Goal: Task Accomplishment & Management: Manage account settings

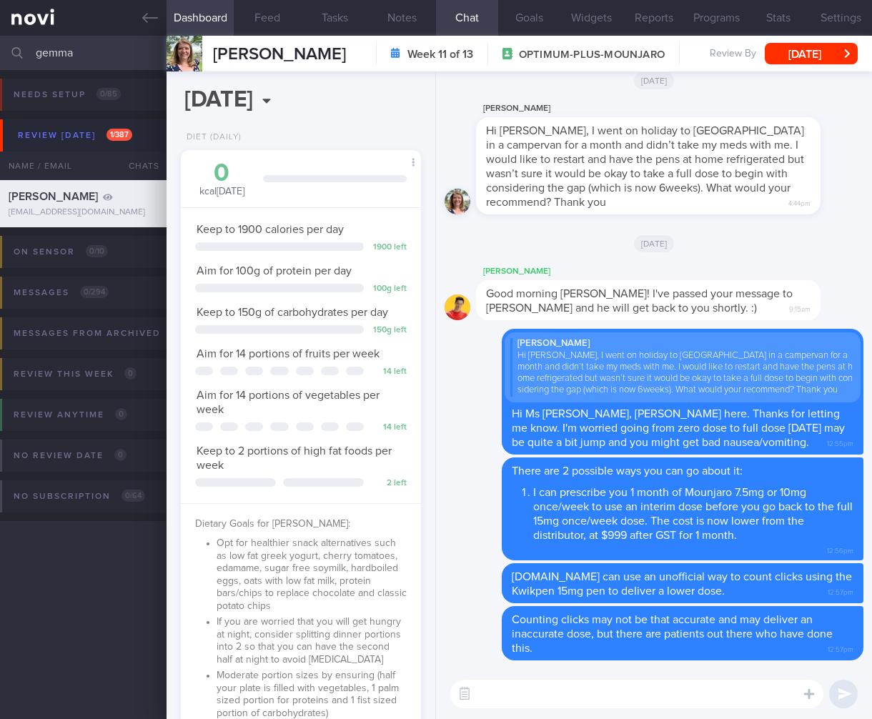
select select "5"
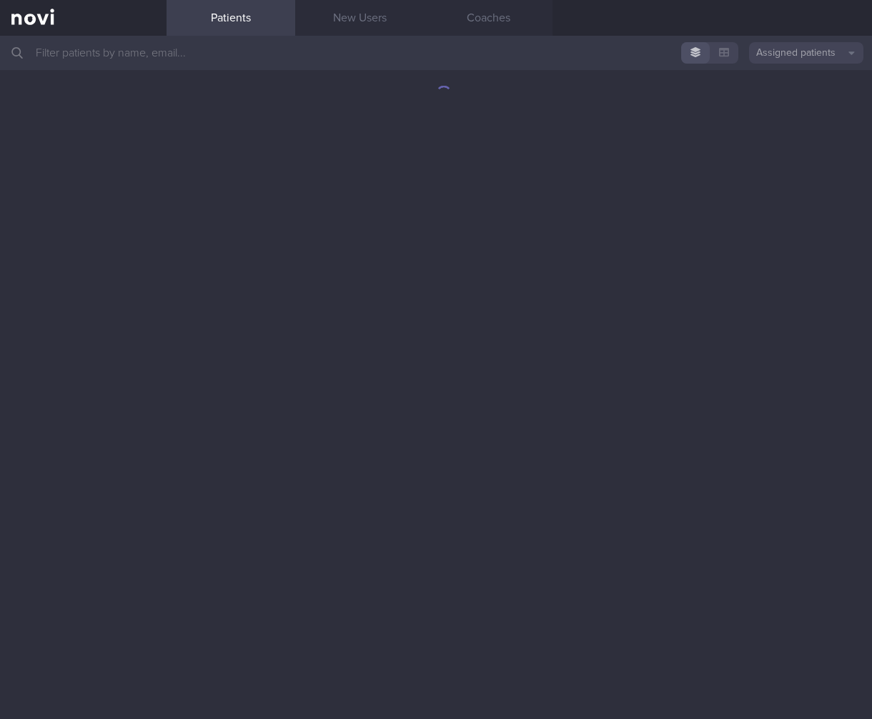
click at [151, 68] on input "text" at bounding box center [436, 53] width 872 height 34
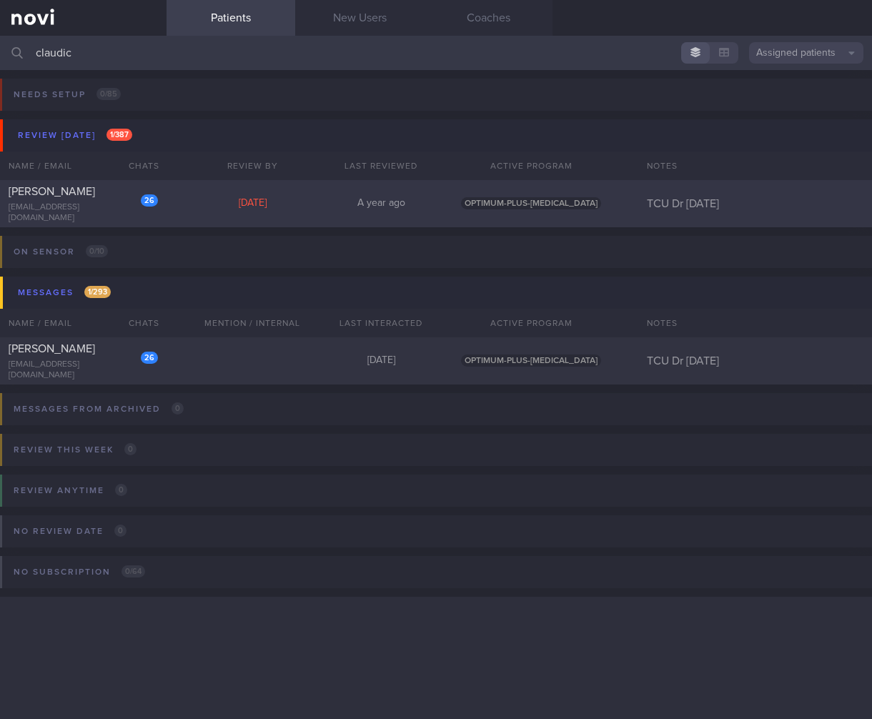
type input "claudic"
click at [176, 188] on div "26 Claudice Wee claudicenicolewee@gmail.com Mon, 21 Jul A year ago OPTIMUM-PLUS…" at bounding box center [436, 203] width 872 height 47
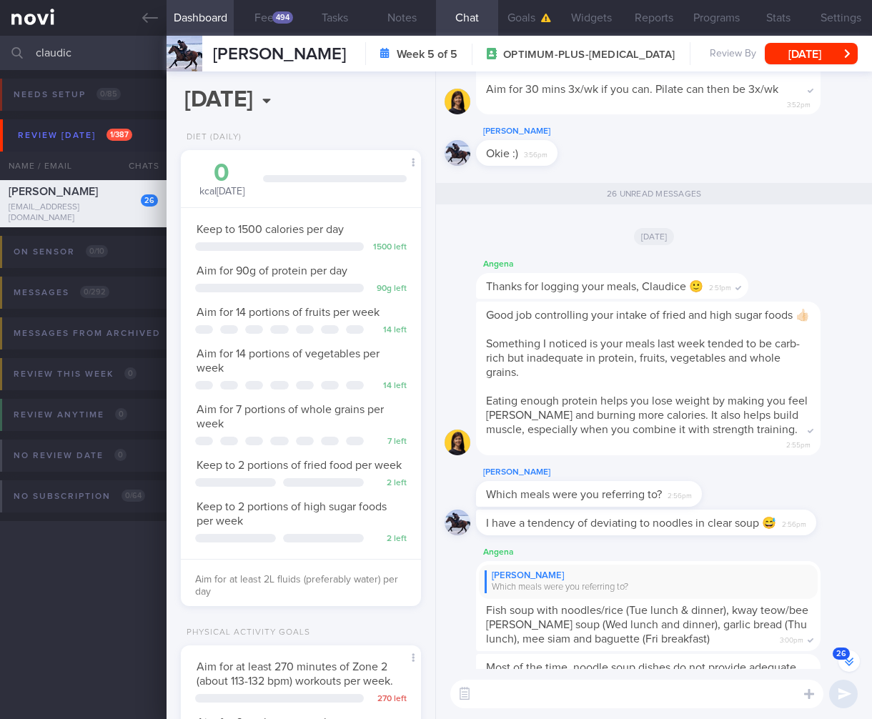
scroll to position [122, 204]
click at [815, 49] on button "Mon, 21 Jul" at bounding box center [811, 53] width 93 height 21
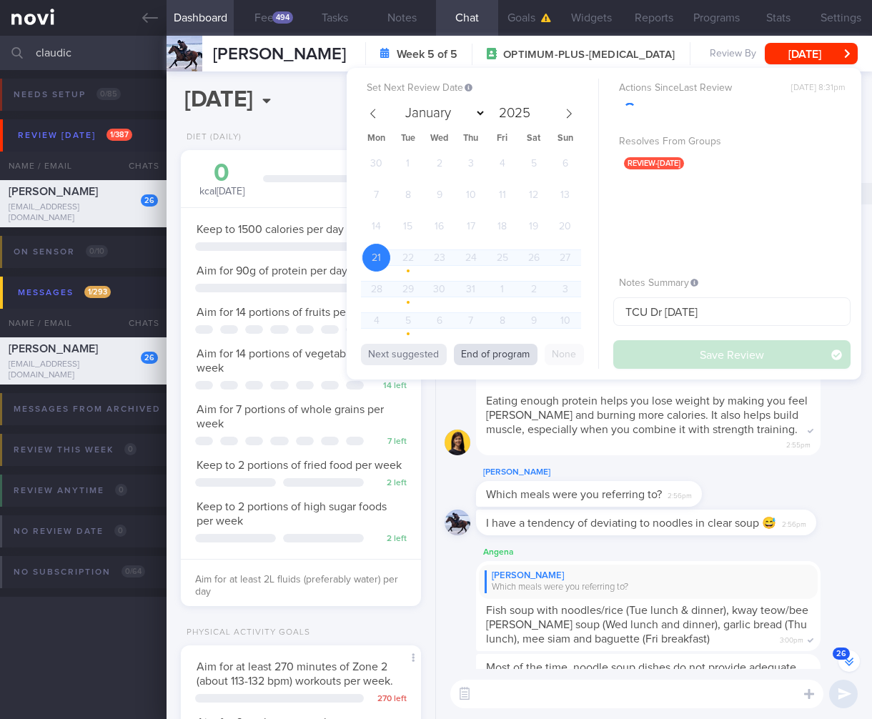
click at [477, 357] on button "End of program" at bounding box center [496, 354] width 84 height 21
select select "7"
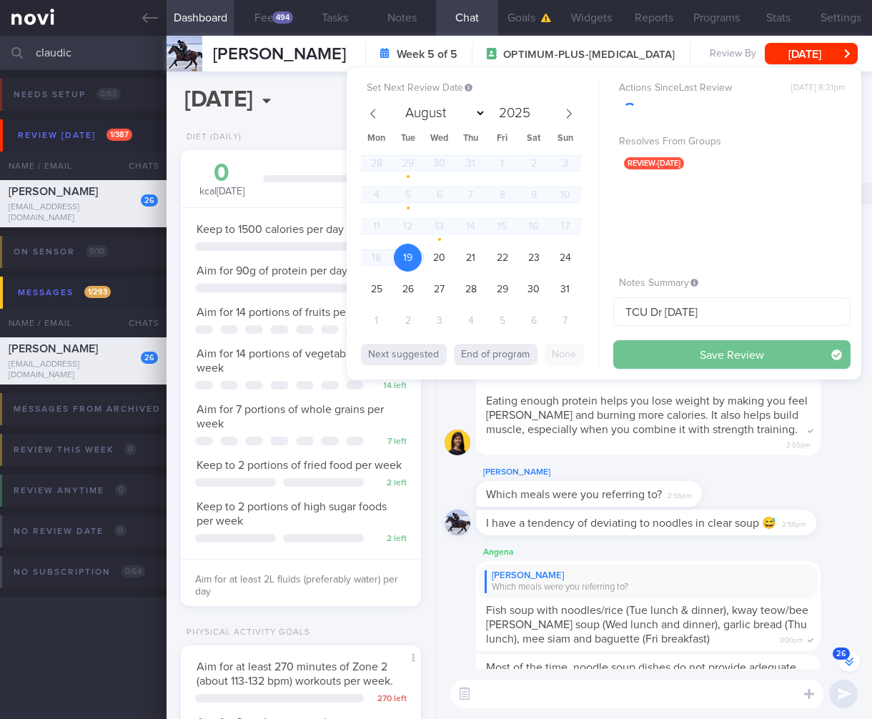
click at [715, 344] on button "Save Review" at bounding box center [731, 354] width 237 height 29
click at [715, 344] on div "Dashboard Feed 494 Tasks Notes Chat 26 Goals Widgets Reports Programs Stats Set…" at bounding box center [518, 377] width 705 height 683
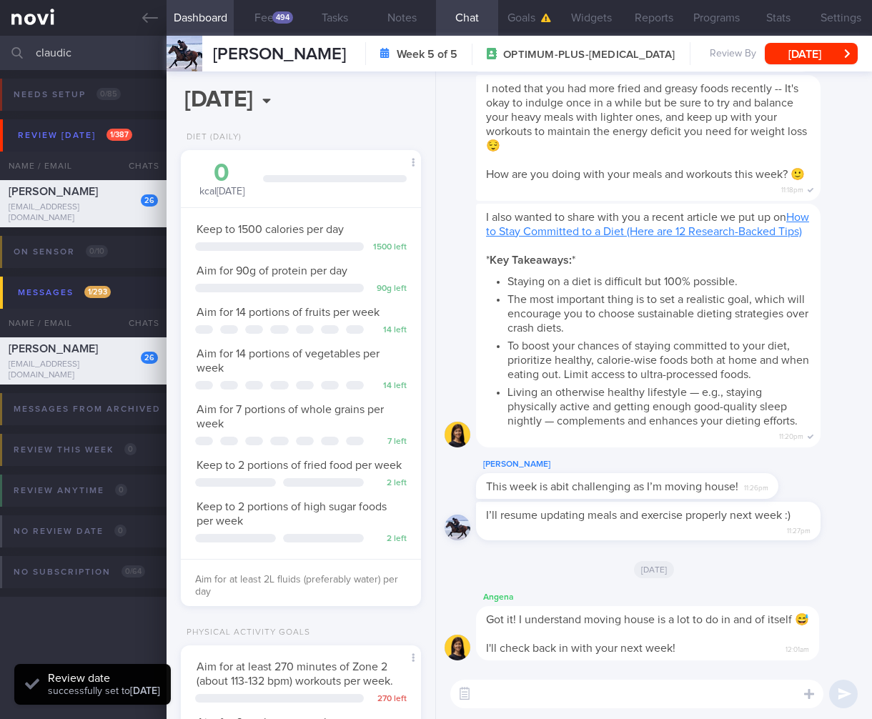
scroll to position [371, 0]
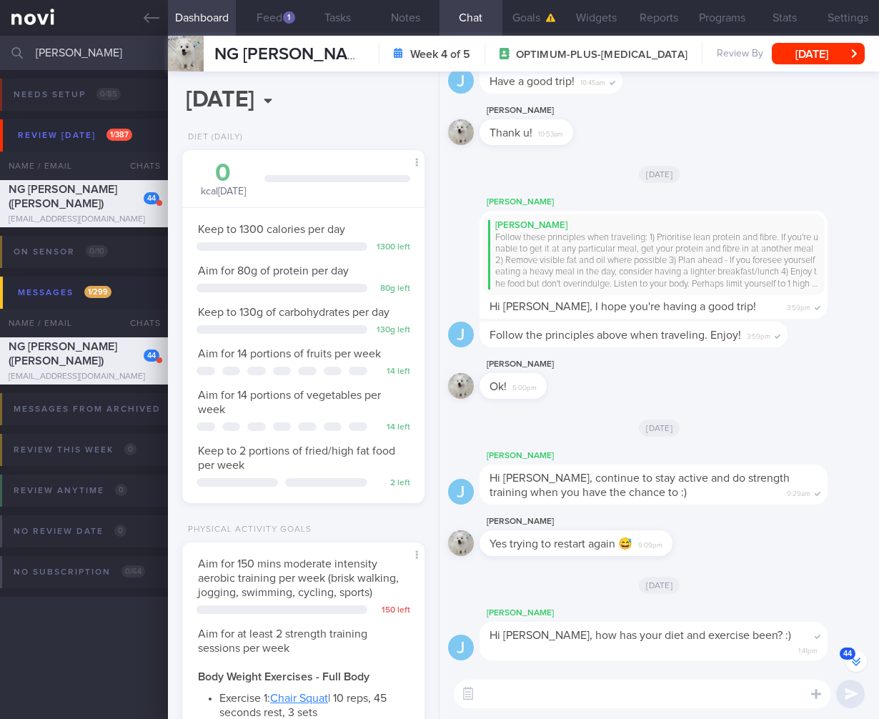
select select "7"
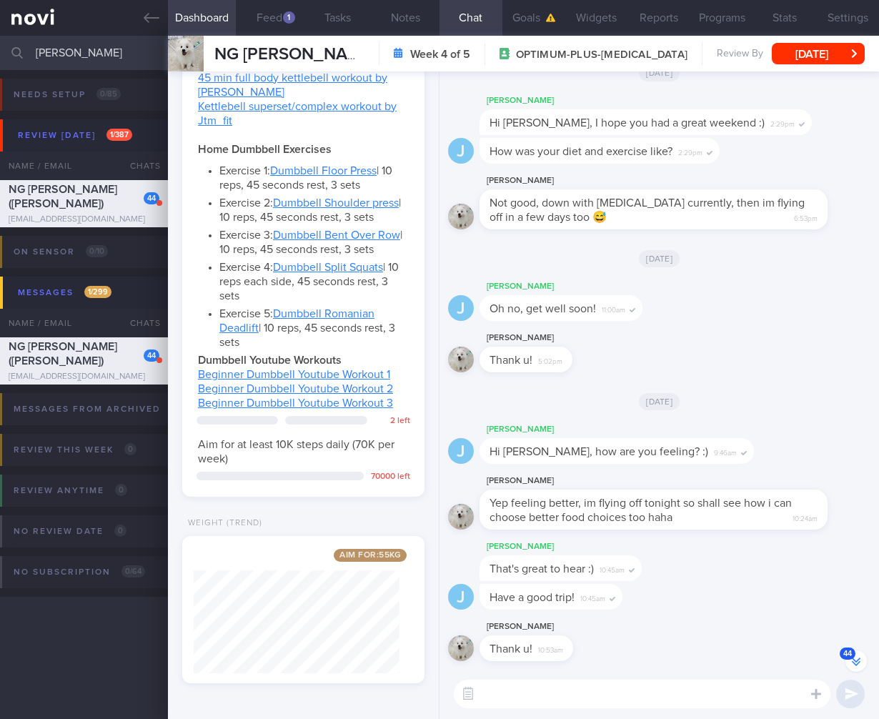
drag, startPoint x: 109, startPoint y: 61, endPoint x: -102, endPoint y: 65, distance: 211.6
click at [0, 65] on html "You are offline! Some functionality will be unavailable Patients New Users Coac…" at bounding box center [439, 359] width 879 height 719
type input "ng se"
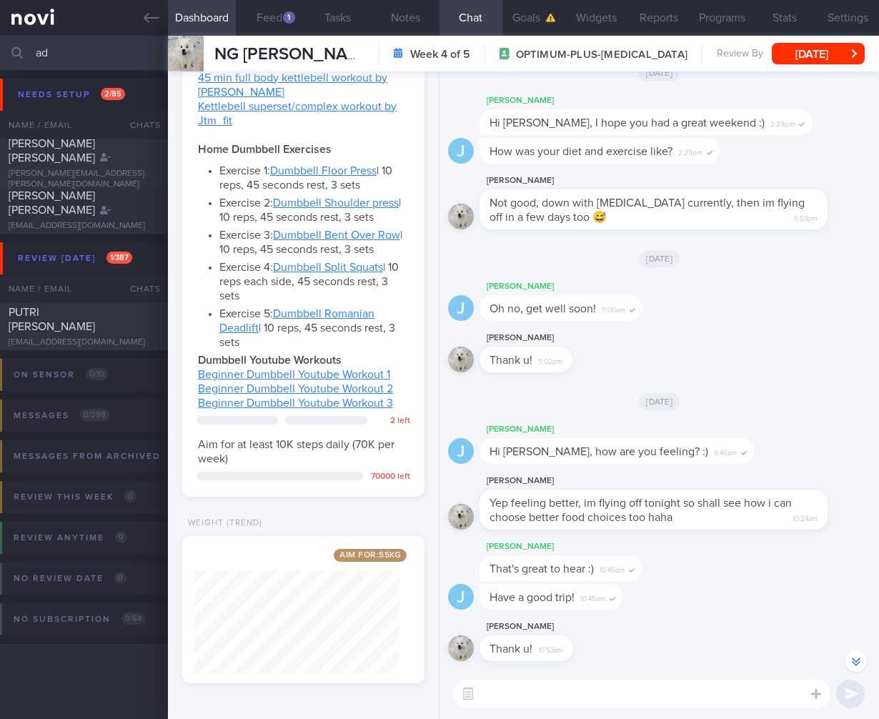
type input "a"
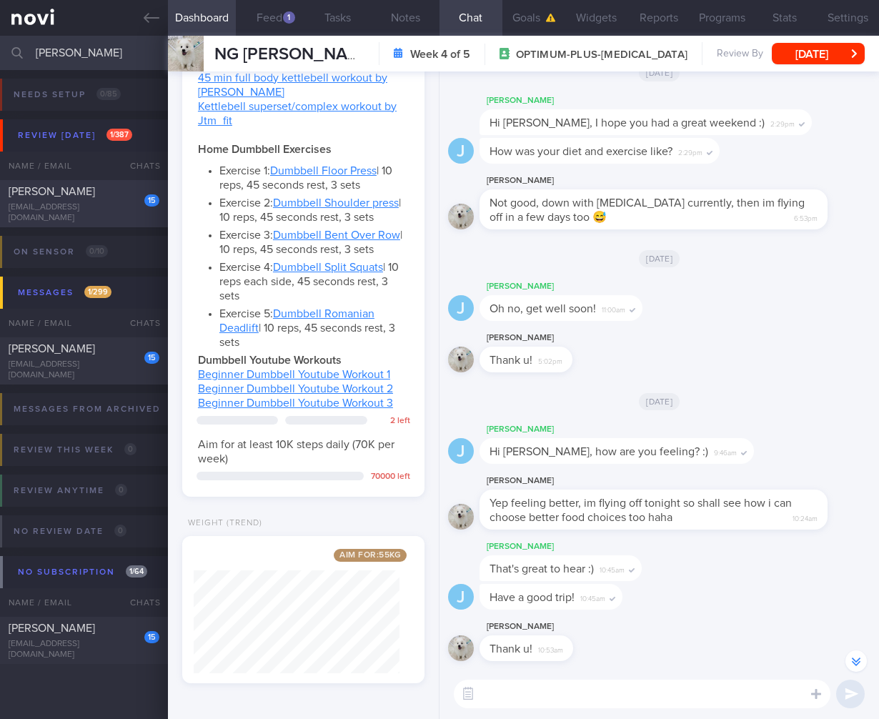
type input "sujat"
click at [60, 190] on div "TIWARI SUJATA" at bounding box center [82, 191] width 147 height 14
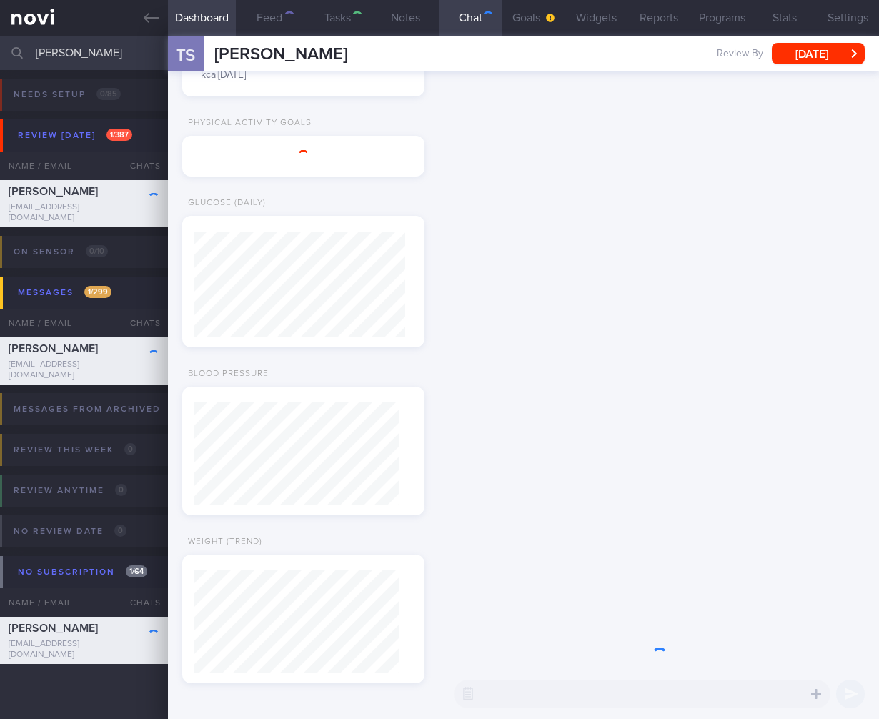
select select "4"
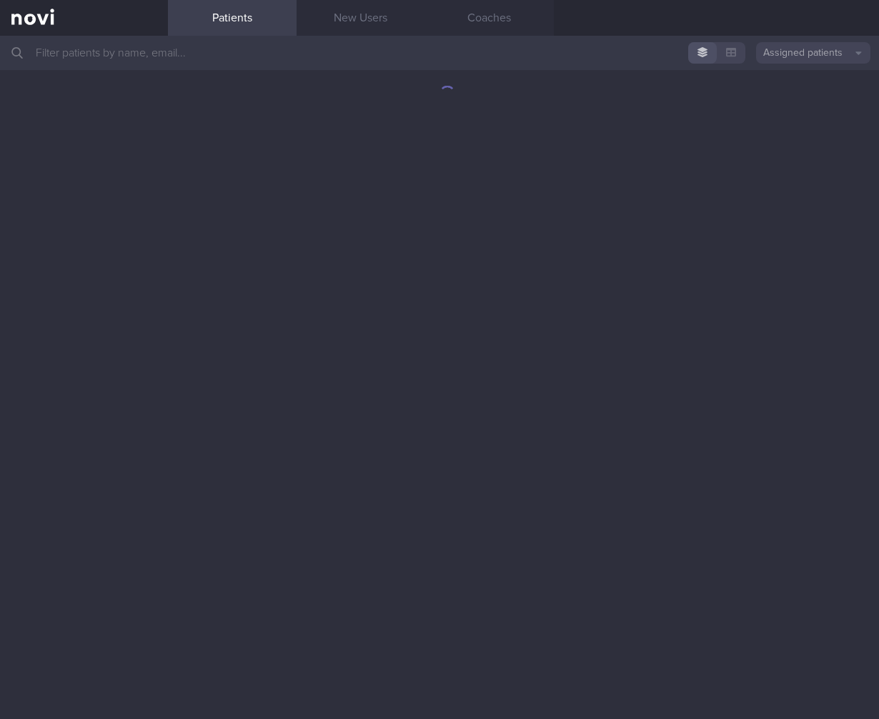
click at [262, 64] on input "text" at bounding box center [439, 53] width 879 height 34
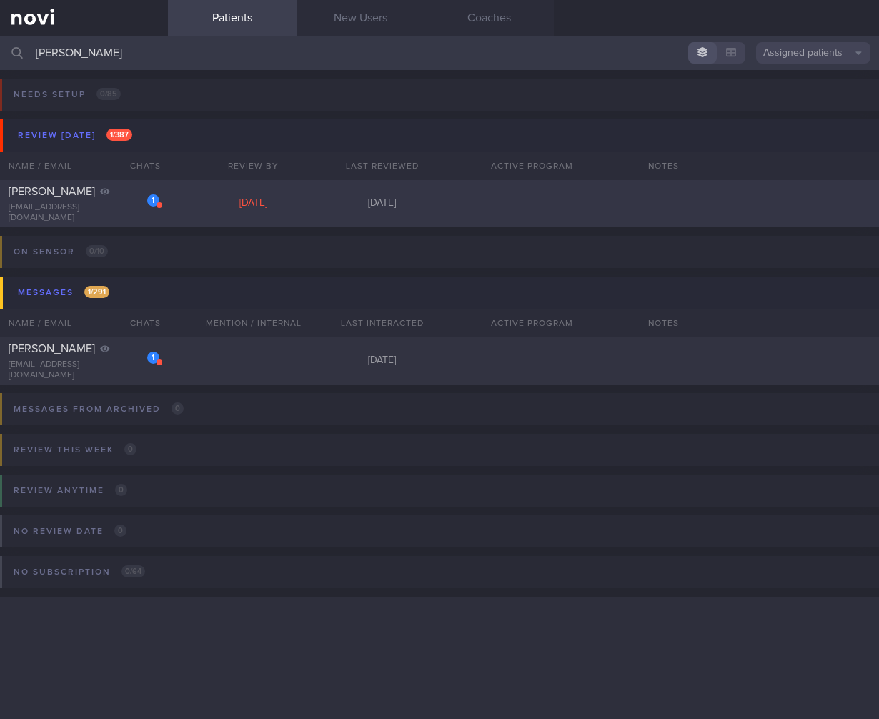
type input "loretta"
click at [302, 211] on div "1 Loretta Lau lorettalau25@hotmail.com Fri, 23 May 3 months ago" at bounding box center [439, 203] width 879 height 47
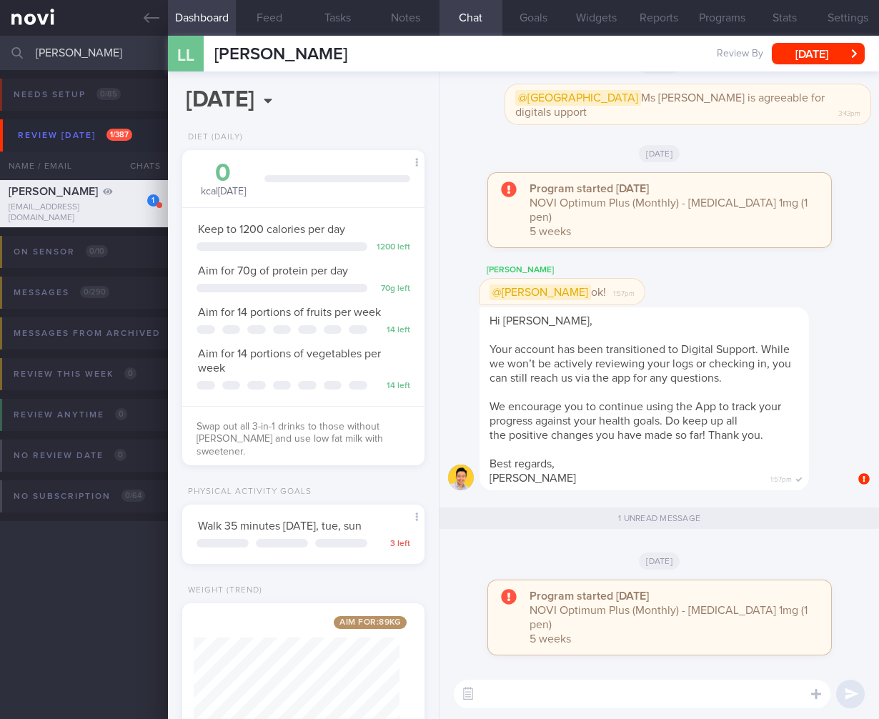
scroll to position [103, 206]
click at [833, 45] on button "Fri, 23 May" at bounding box center [818, 53] width 93 height 21
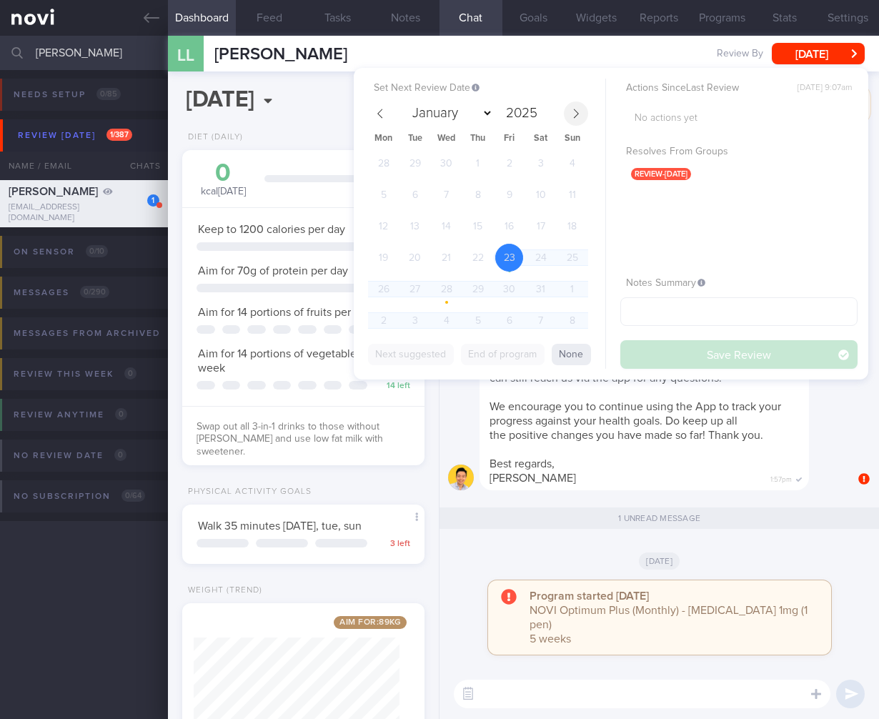
click at [570, 106] on span at bounding box center [576, 113] width 24 height 24
click at [570, 119] on span at bounding box center [576, 113] width 24 height 24
select select "7"
click at [417, 261] on span "19" at bounding box center [415, 258] width 28 height 28
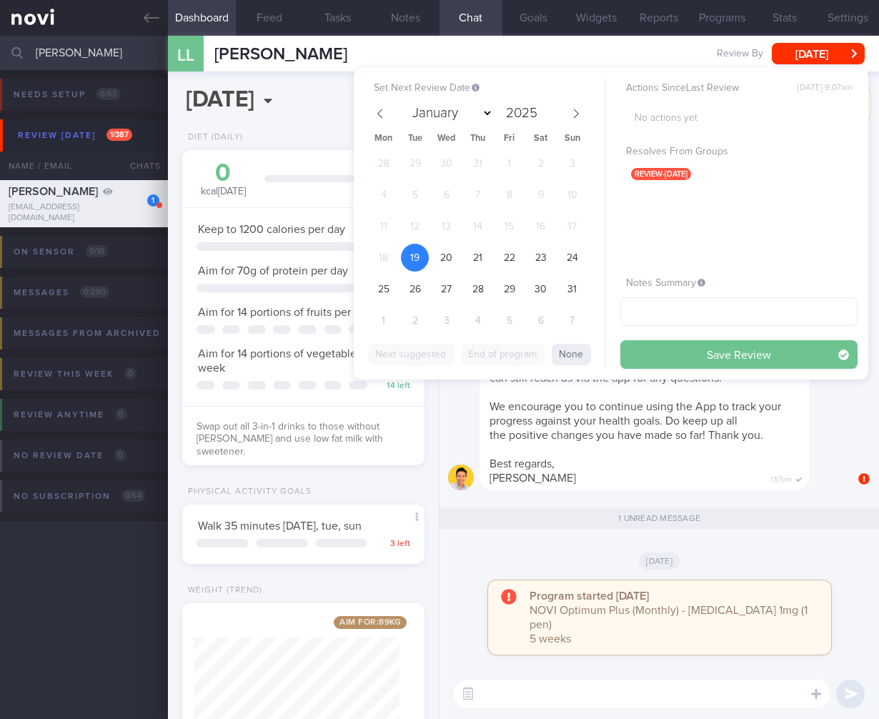
click at [727, 347] on button "Save Review" at bounding box center [738, 354] width 237 height 29
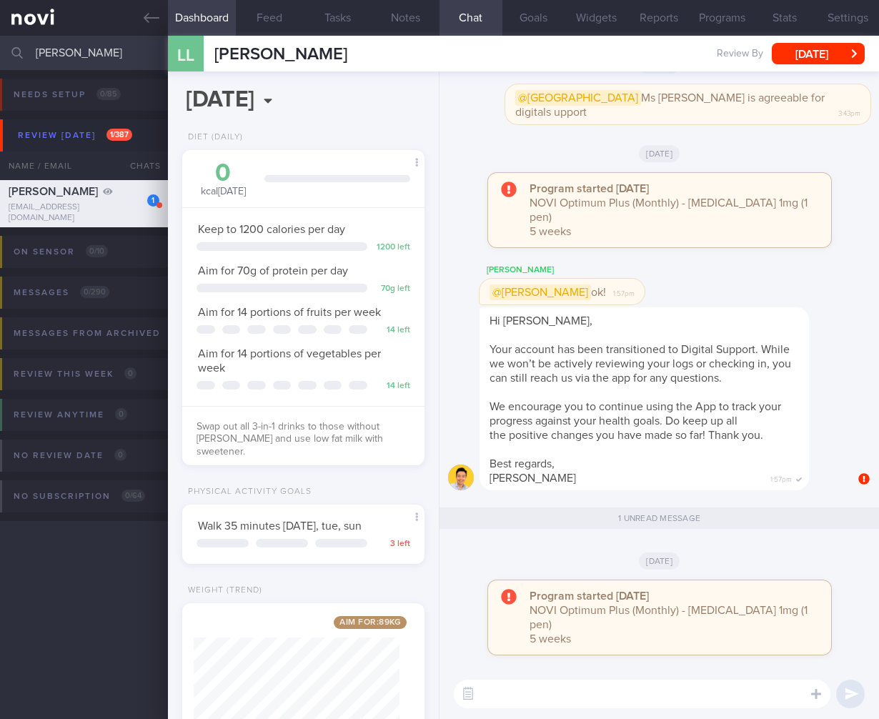
drag, startPoint x: 114, startPoint y: 59, endPoint x: -92, endPoint y: 49, distance: 206.8
click at [0, 49] on html "You are offline! Some functionality will be unavailable Patients New Users Coac…" at bounding box center [439, 359] width 879 height 719
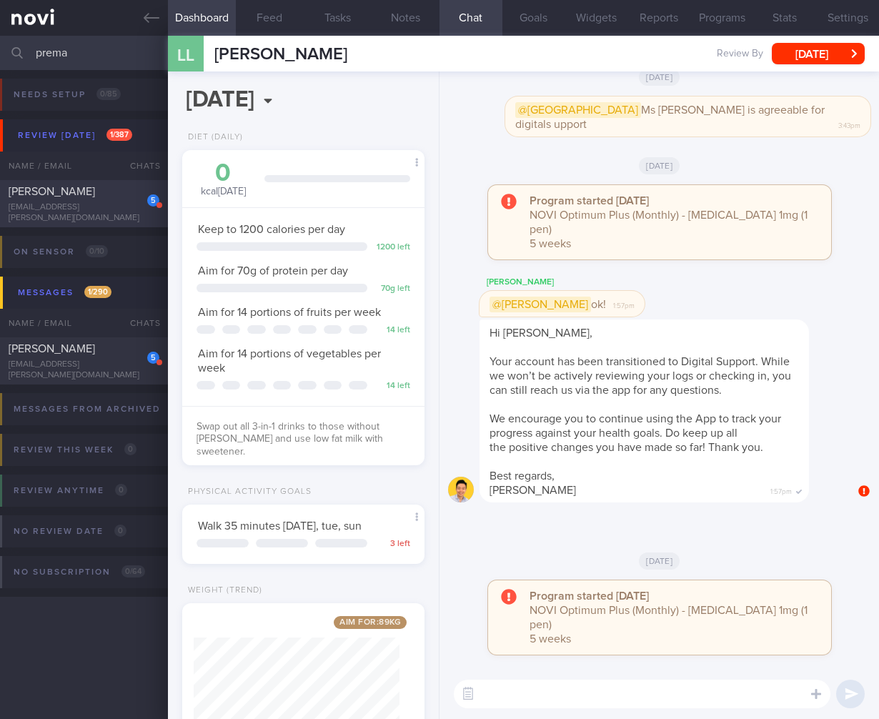
click at [111, 211] on div "prema.govindan@gmail.com" at bounding box center [84, 212] width 151 height 21
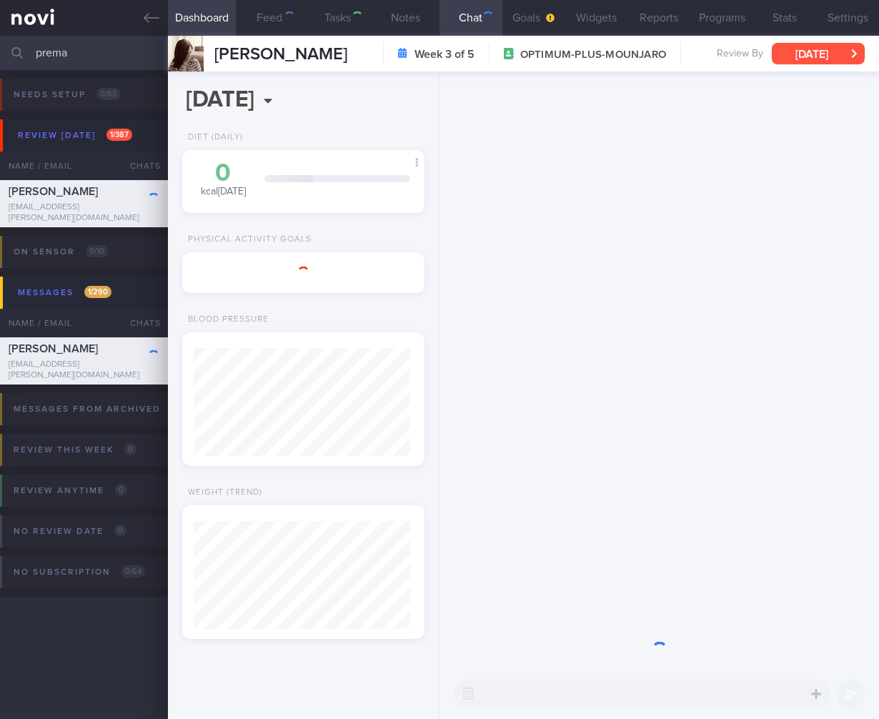
scroll to position [108, 217]
click at [817, 53] on button "Sun, 3 Aug" at bounding box center [818, 53] width 93 height 21
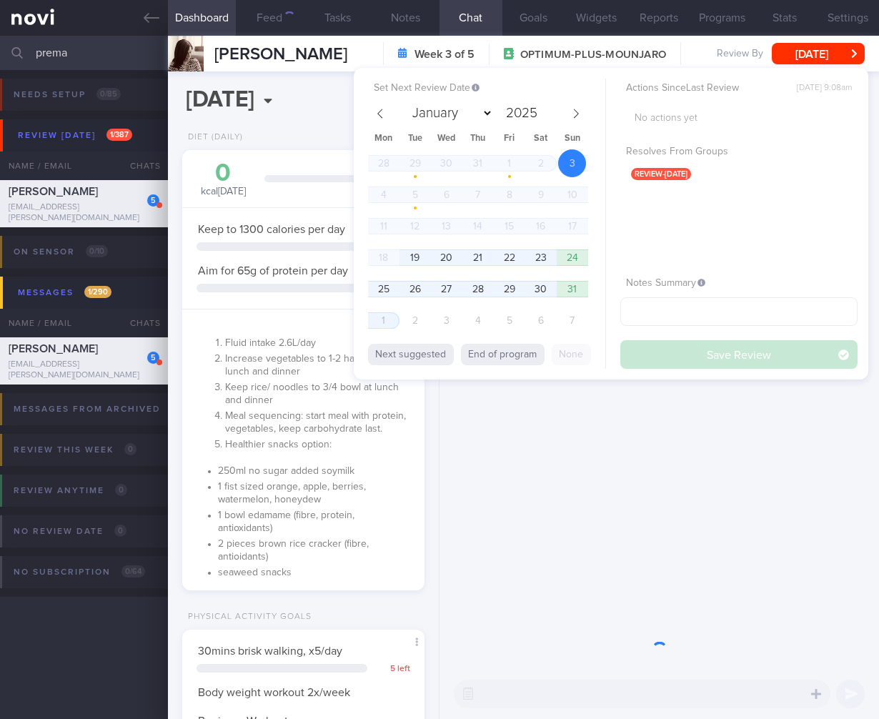
scroll to position [714487, 714384]
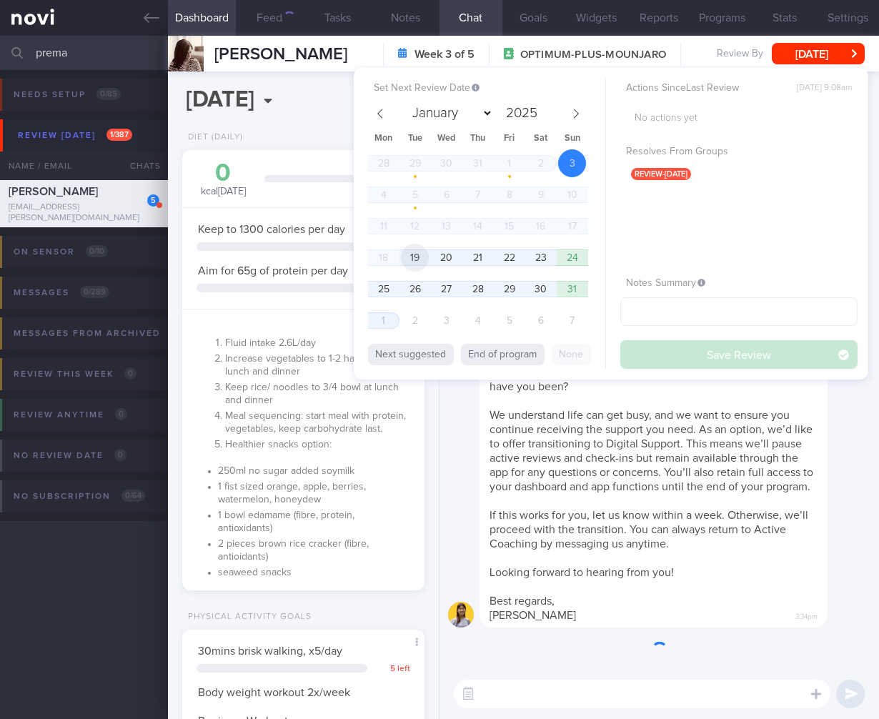
click at [417, 258] on span "19" at bounding box center [415, 258] width 28 height 28
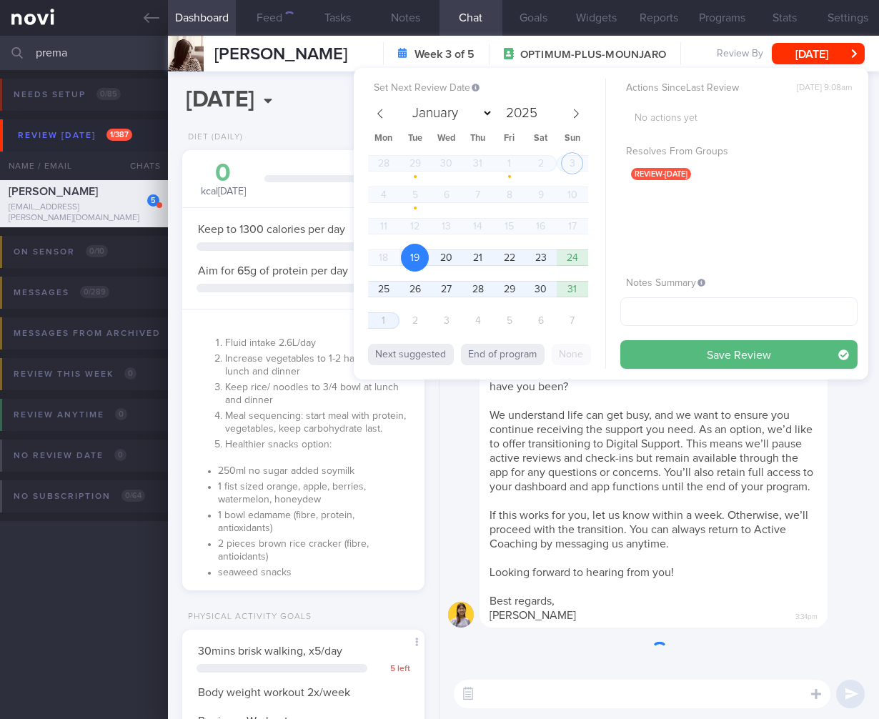
click at [417, 258] on span "19" at bounding box center [415, 258] width 28 height 28
click at [770, 354] on button "Save Review" at bounding box center [738, 354] width 237 height 29
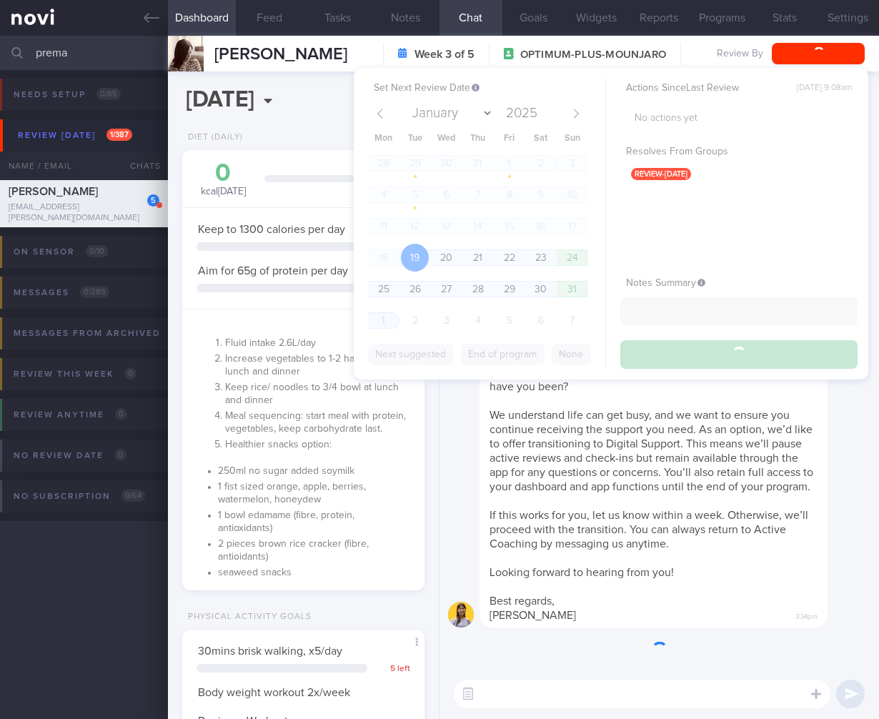
click at [725, 490] on div "Hi Ms Prema, We noticed there haven’t been any food or workout logs recently, a…" at bounding box center [653, 472] width 348 height 312
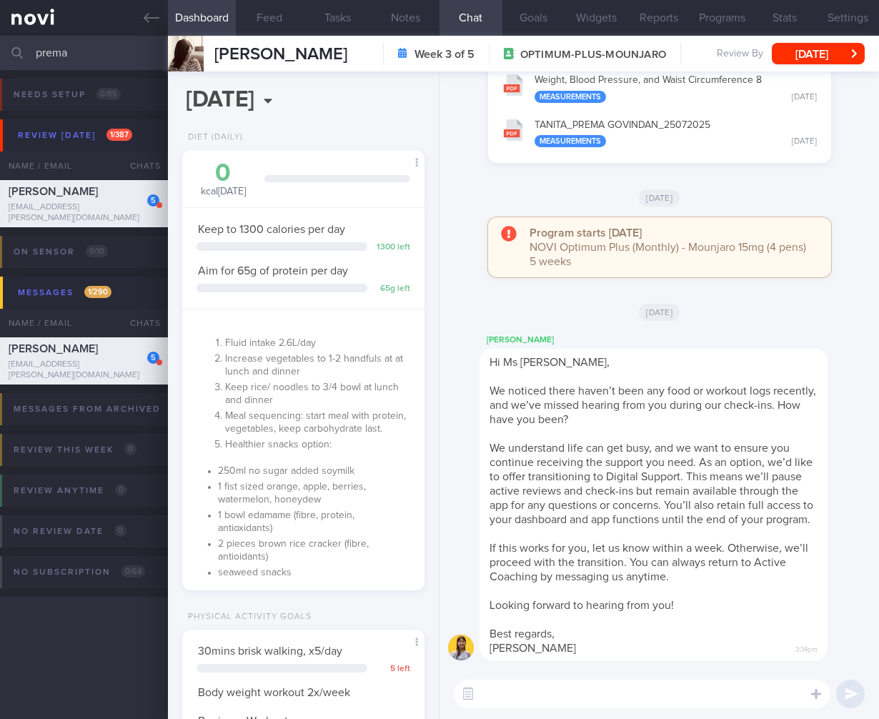
drag, startPoint x: 132, startPoint y: 56, endPoint x: -63, endPoint y: 39, distance: 195.8
click at [0, 39] on html "You are offline! Some functionality will be unavailable Patients New Users Coac…" at bounding box center [439, 359] width 879 height 719
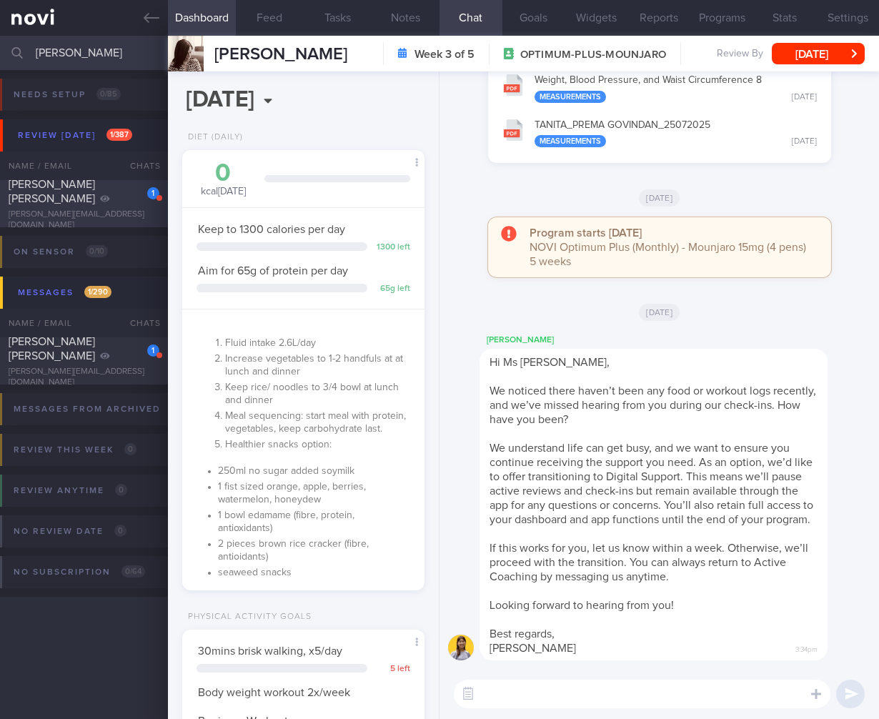
type input "amelia"
drag, startPoint x: 79, startPoint y: 213, endPoint x: 835, endPoint y: 58, distance: 771.8
click at [79, 213] on div "1 TAN GUEK MENG AMELIA amelia.fcmd@gmail.com" at bounding box center [84, 204] width 168 height 54
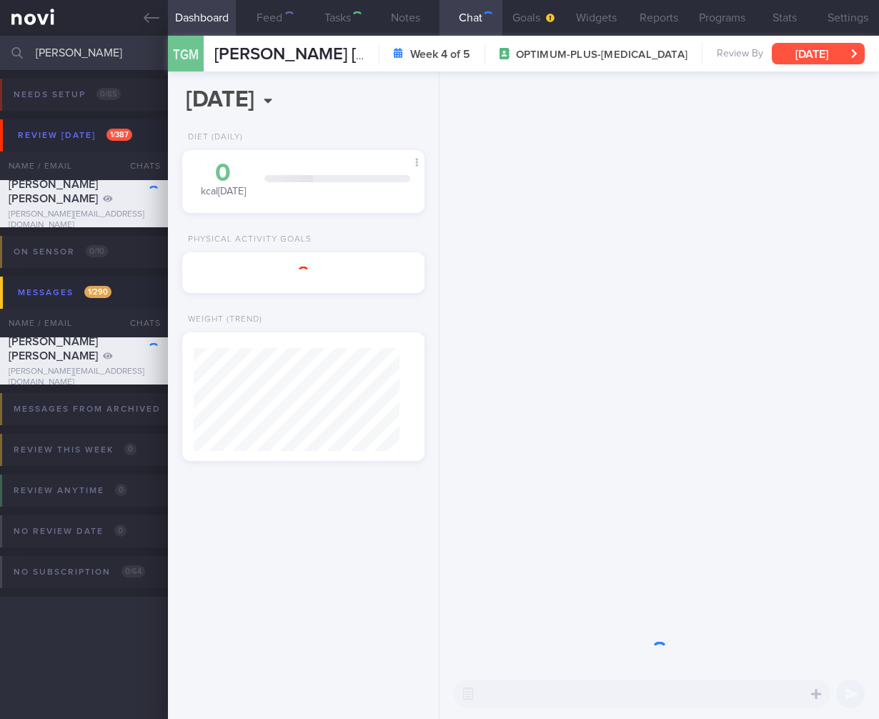
click at [835, 58] on button "Sat, 26 Jul" at bounding box center [818, 53] width 93 height 21
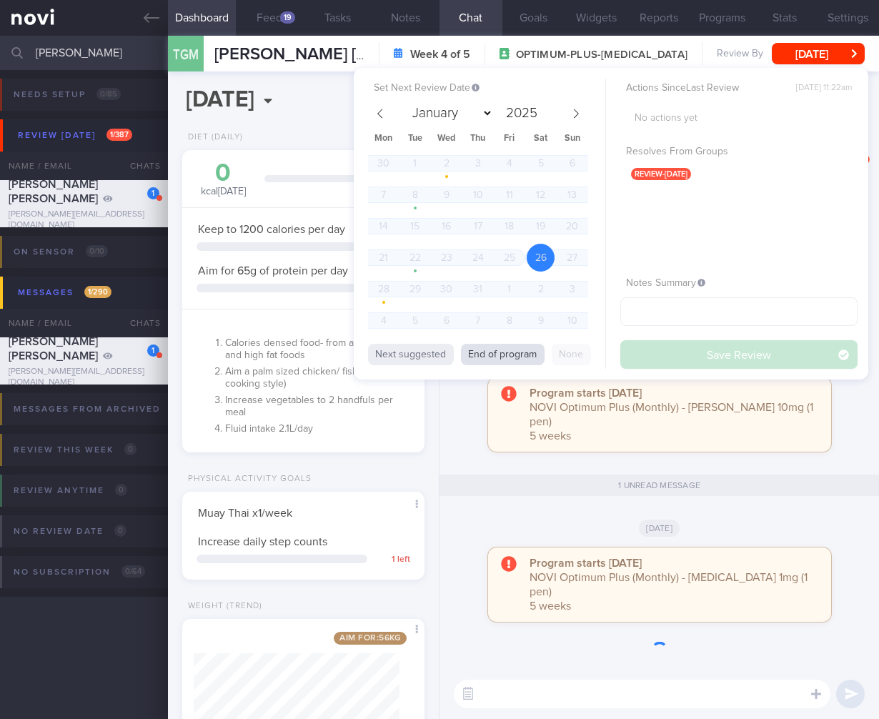
click at [492, 358] on button "End of program" at bounding box center [503, 354] width 84 height 21
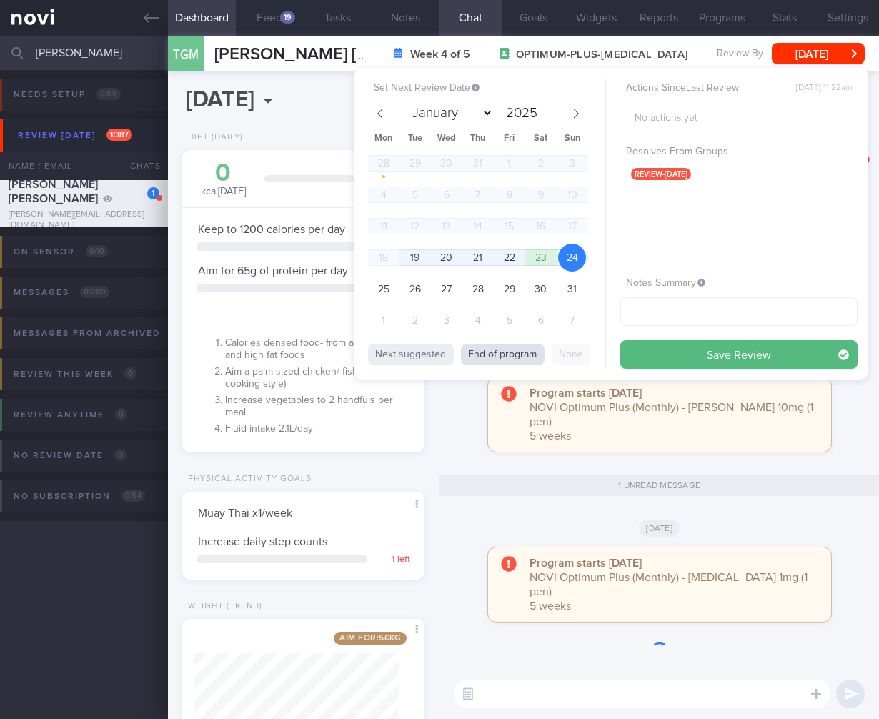
select select "7"
click at [489, 355] on button "End of program" at bounding box center [503, 354] width 84 height 21
click at [414, 252] on span "19" at bounding box center [415, 258] width 28 height 28
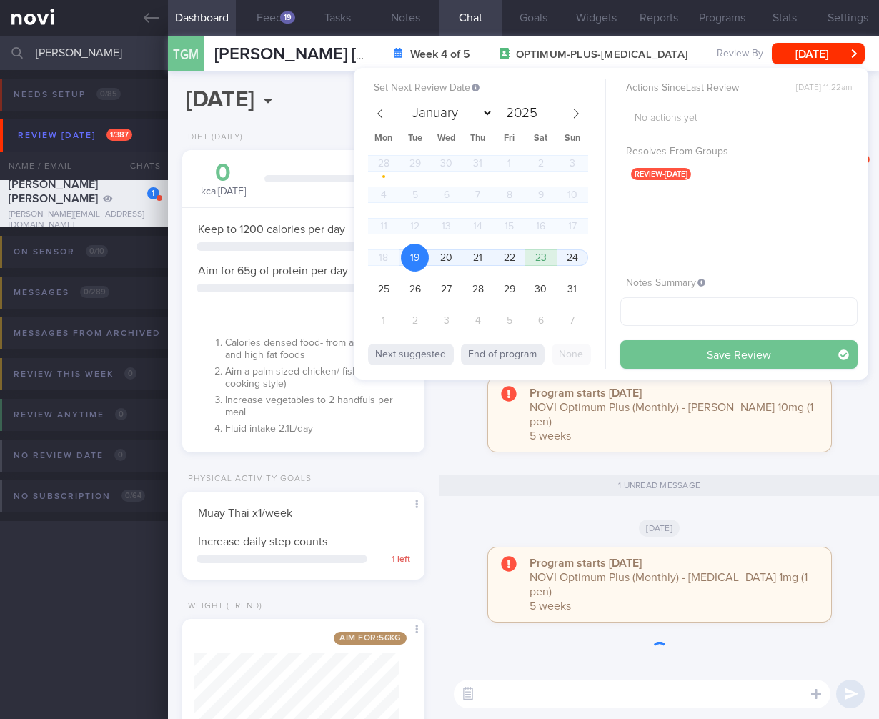
click at [693, 354] on button "Save Review" at bounding box center [738, 354] width 237 height 29
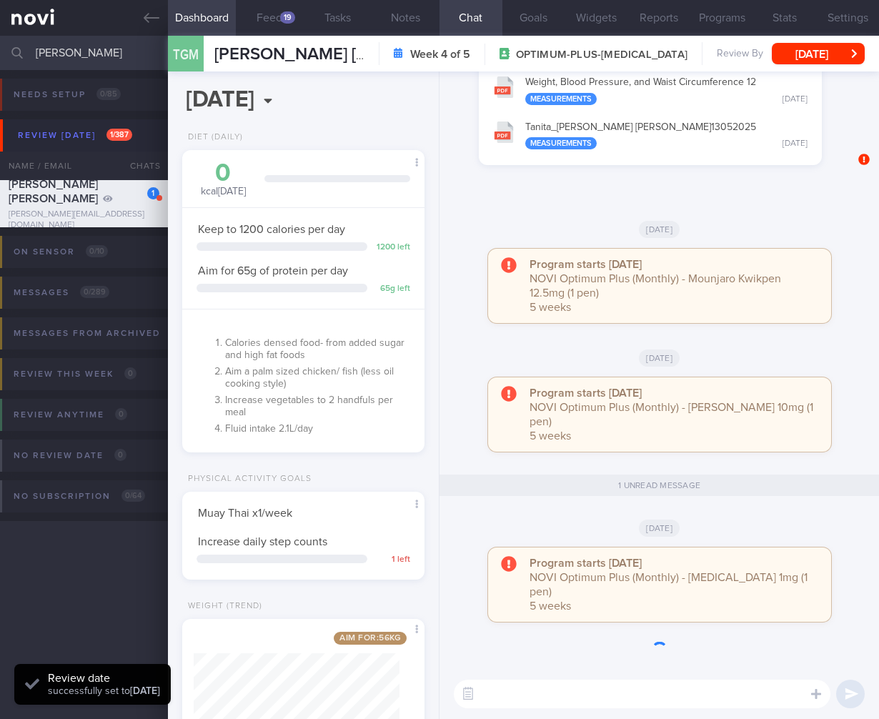
click at [358, 607] on div "Weight (Trend)" at bounding box center [303, 610] width 242 height 18
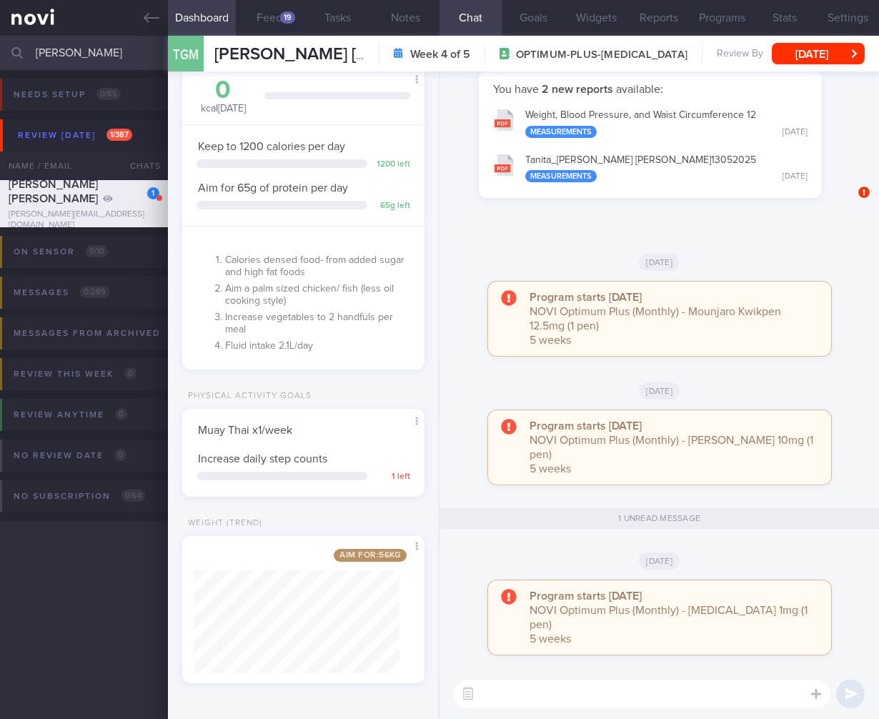
click at [65, 51] on input "amelia" at bounding box center [439, 53] width 879 height 34
click at [64, 50] on input "amelia" at bounding box center [439, 53] width 879 height 34
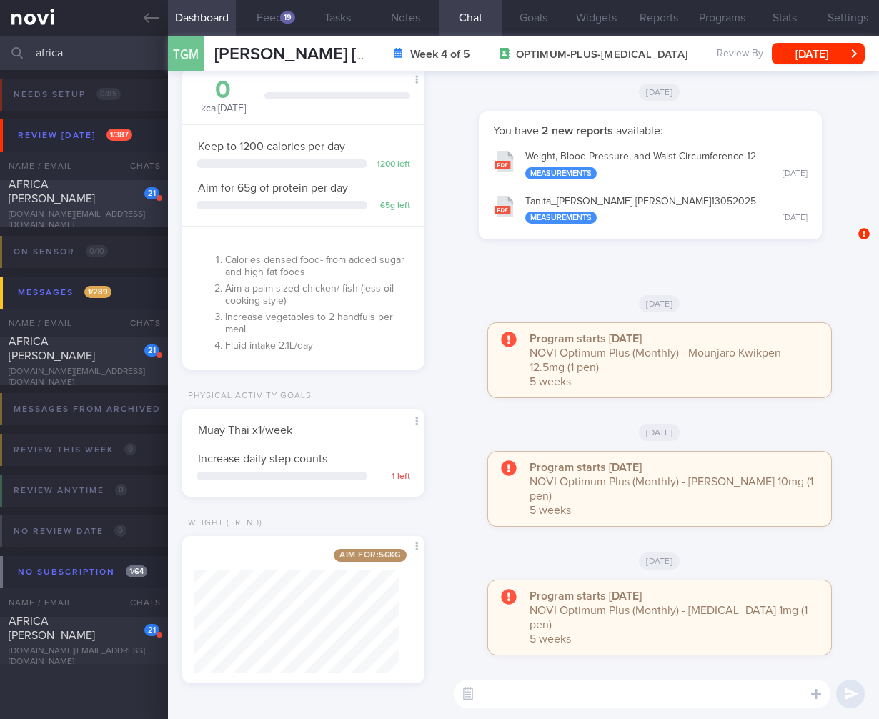
type input "africa"
click at [95, 204] on span "AFRICA ANNE CLARICE PASCUAL" at bounding box center [52, 192] width 86 height 26
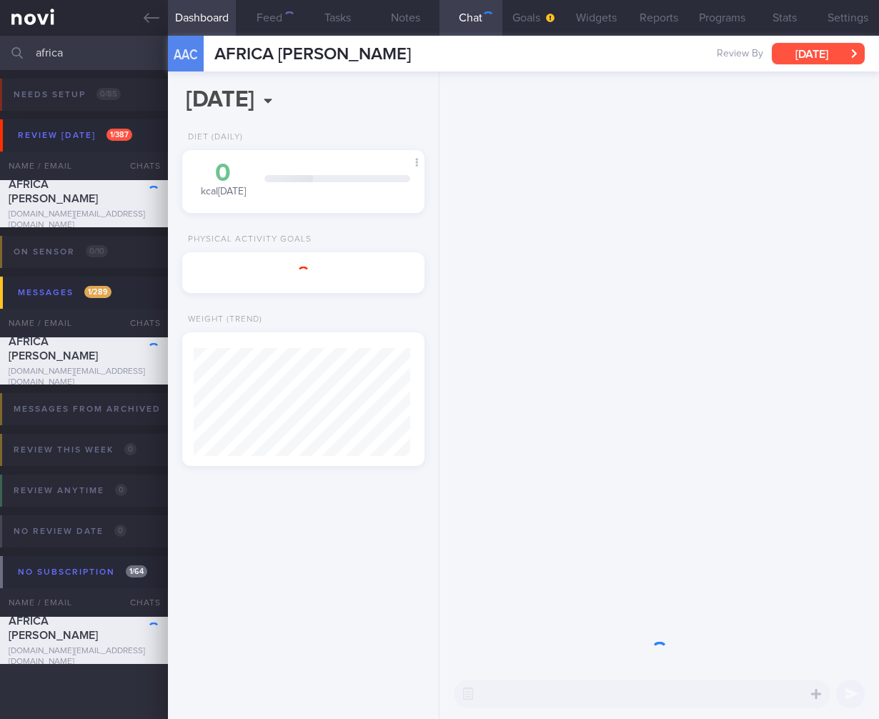
click at [815, 62] on button "Fri, 9 May" at bounding box center [818, 53] width 93 height 21
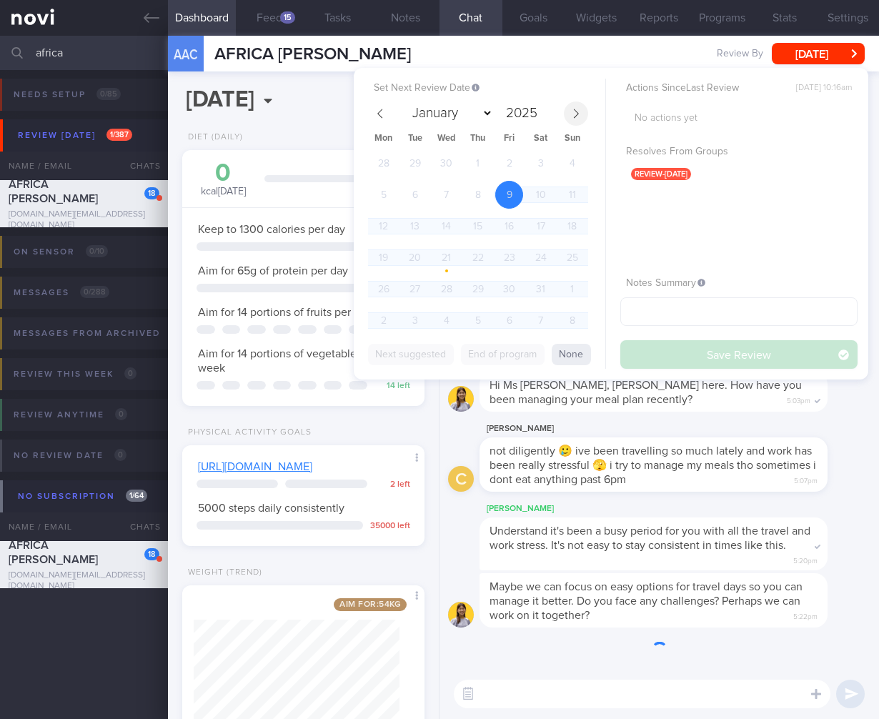
scroll to position [124, 206]
click at [575, 112] on icon at bounding box center [576, 114] width 10 height 10
select select "7"
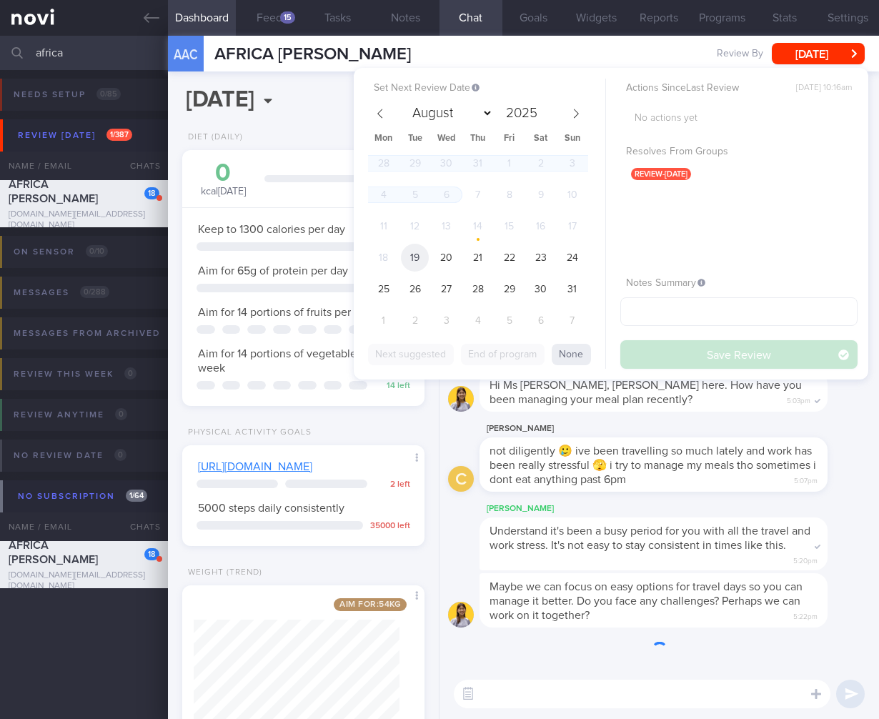
click at [415, 254] on span "19" at bounding box center [415, 258] width 28 height 28
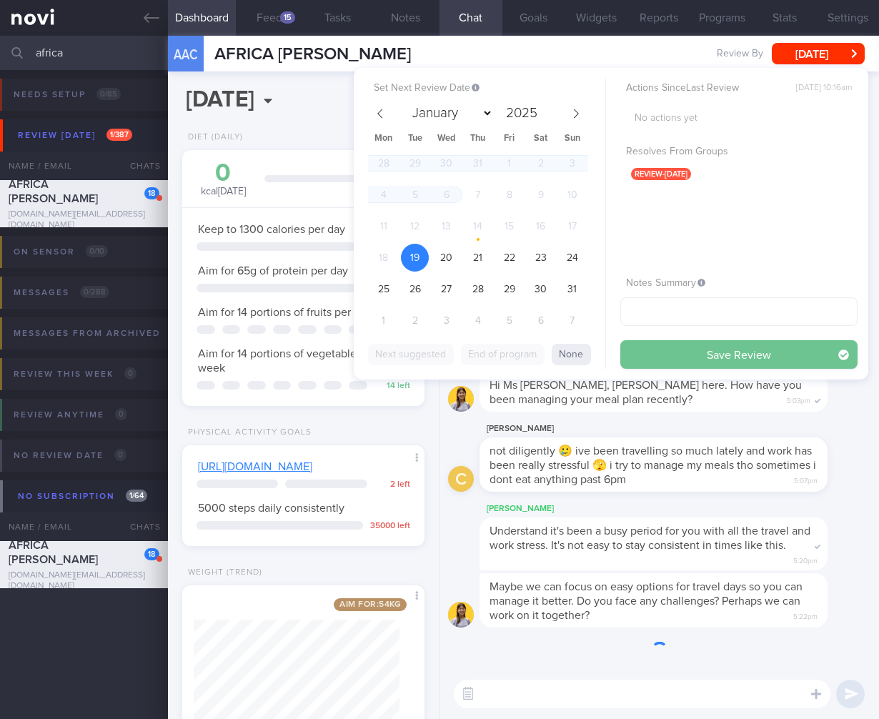
click at [741, 353] on button "Save Review" at bounding box center [738, 354] width 237 height 29
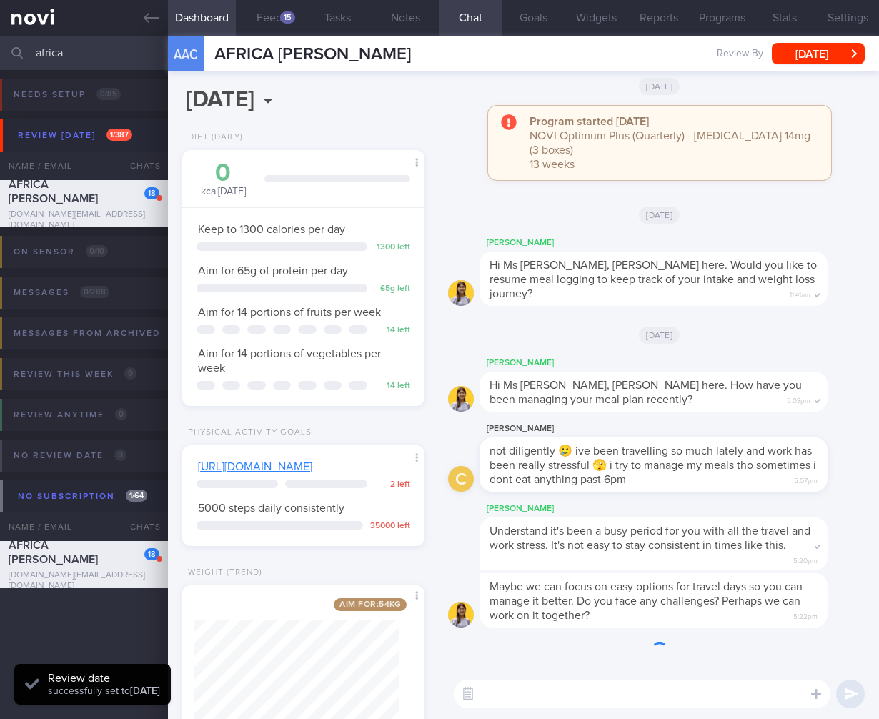
drag, startPoint x: 721, startPoint y: 542, endPoint x: 701, endPoint y: 549, distance: 21.0
click at [721, 542] on span "Understand it's been a busy period for you with all the travel and work stress.…" at bounding box center [649, 538] width 321 height 26
